Goal: Obtain resource: Download file/media

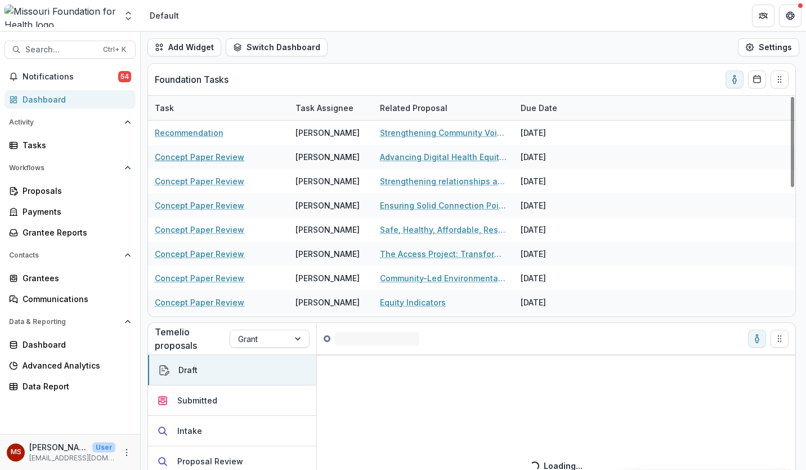
click at [200, 160] on link "Concept Paper Review" at bounding box center [200, 157] width 90 height 12
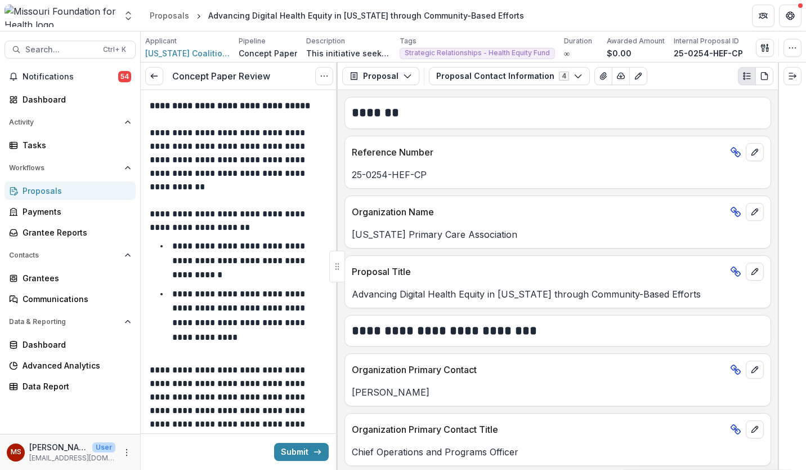
click at [459, 72] on button "Proposal Contact Information 4" at bounding box center [509, 76] width 161 height 18
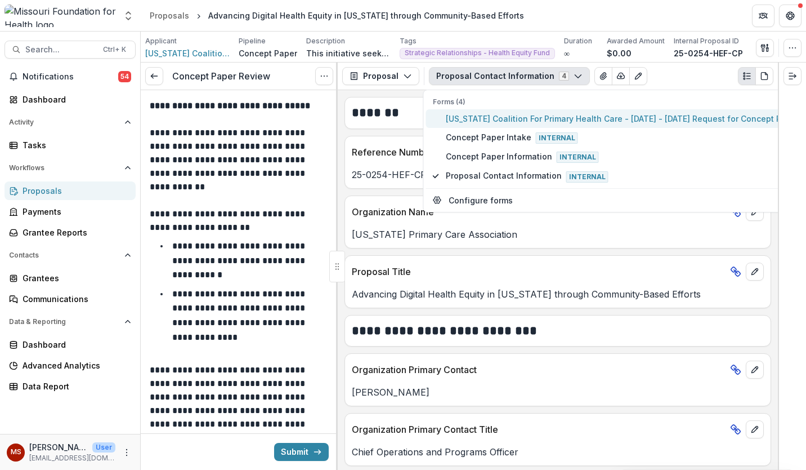
click at [525, 117] on span "[US_STATE] Coalition For Primary Health Care - [DATE] - [DATE] Request for Conc…" at bounding box center [625, 119] width 358 height 12
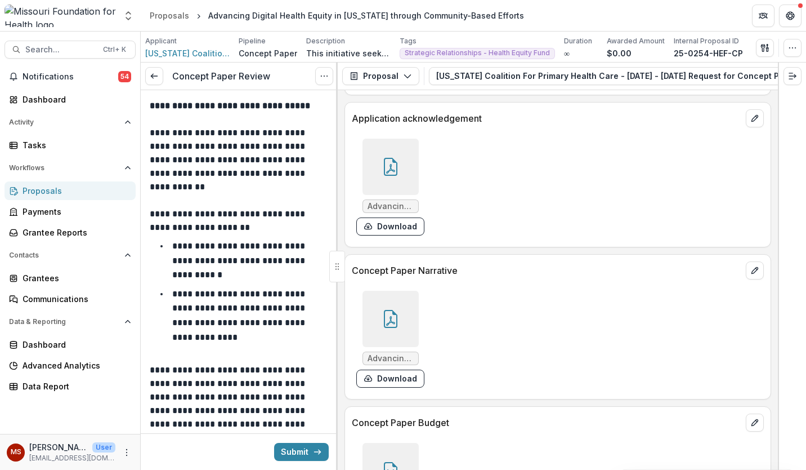
scroll to position [2893, 0]
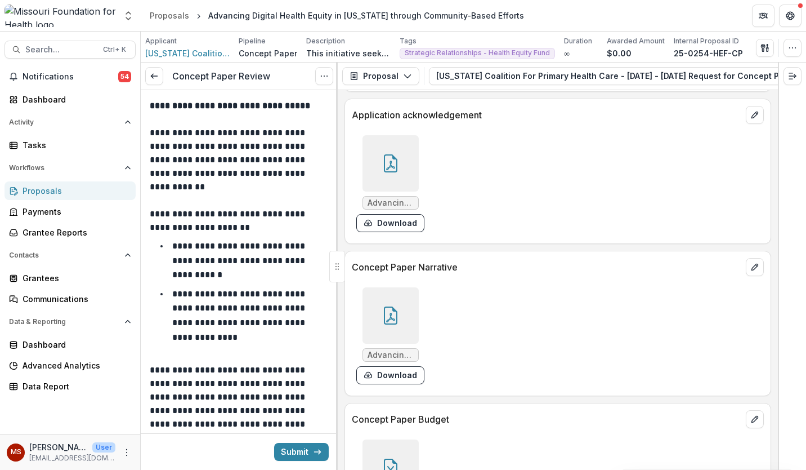
click at [387, 374] on button "Download" at bounding box center [390, 375] width 68 height 18
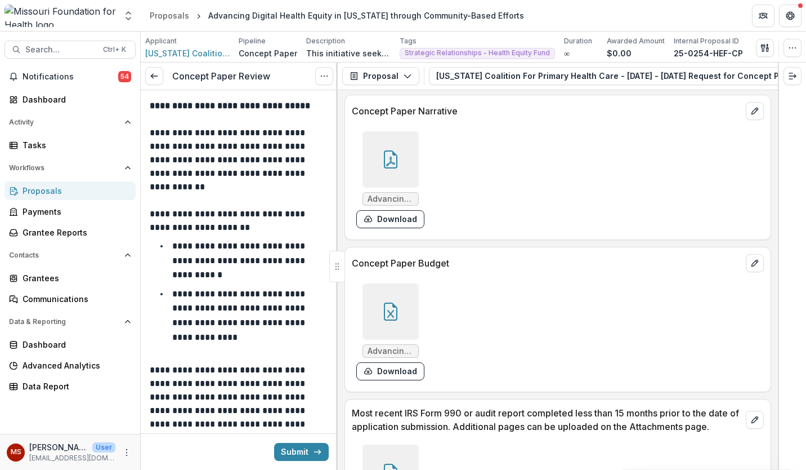
scroll to position [3056, 0]
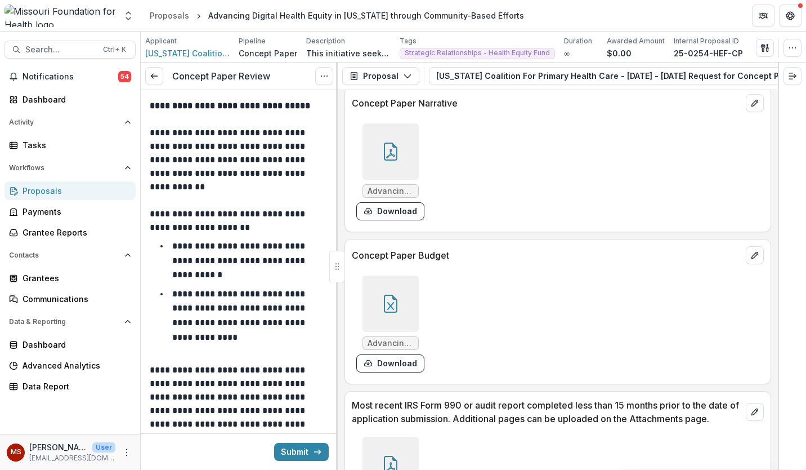
click at [403, 366] on button "Download" at bounding box center [390, 363] width 68 height 18
